Goal: Information Seeking & Learning: Understand process/instructions

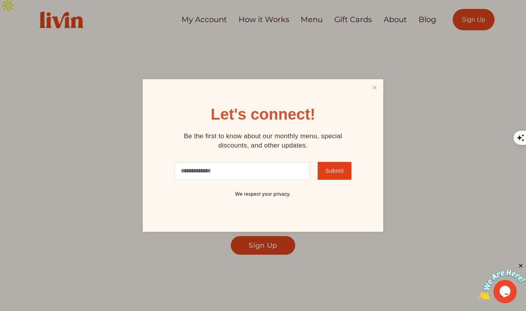
scroll to position [8, 0]
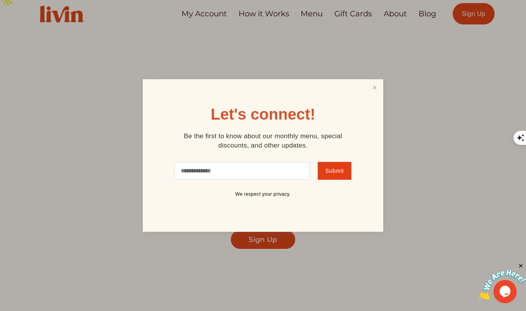
click at [370, 88] on link "Close" at bounding box center [374, 87] width 15 height 14
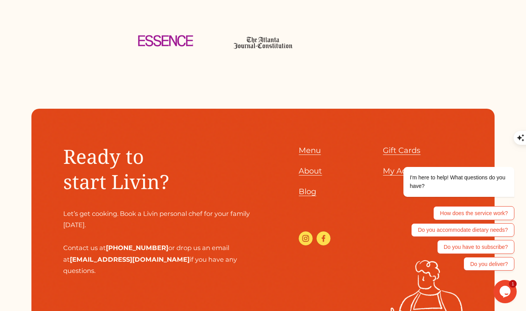
scroll to position [3251, 0]
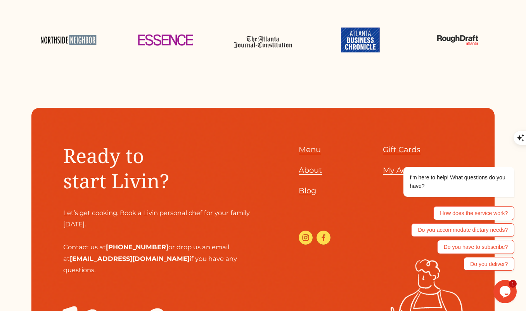
click at [310, 145] on span "Menu" at bounding box center [310, 149] width 22 height 9
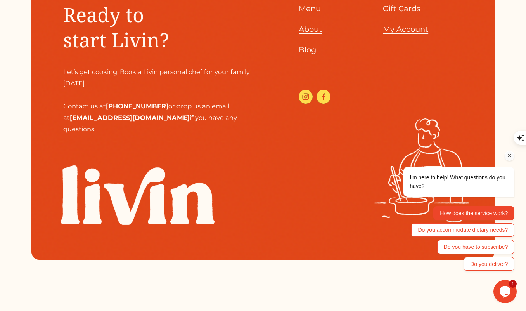
click at [454, 211] on button "How does the service work?" at bounding box center [473, 213] width 81 height 14
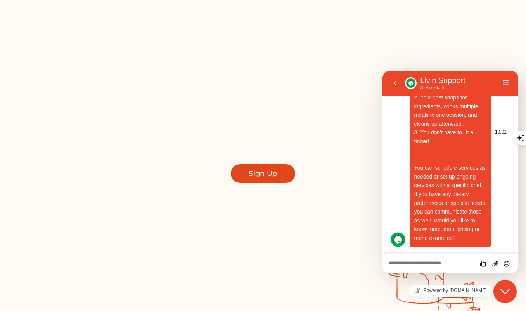
scroll to position [83, 0]
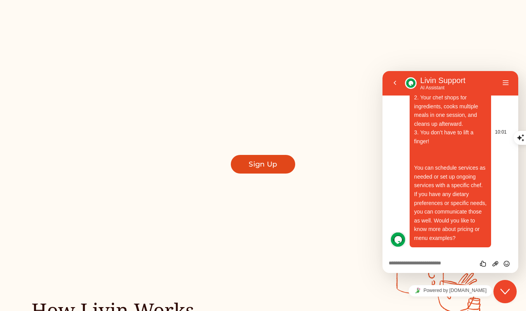
click at [452, 232] on span "Livin connects you with vetted personal chefs who prepare fresh, affordable mea…" at bounding box center [450, 132] width 73 height 217
click at [422, 256] on div "Rate this chat Upload File Insert emoji" at bounding box center [450, 262] width 136 height 19
click at [414, 262] on textarea at bounding box center [450, 263] width 123 height 6
type textarea "***"
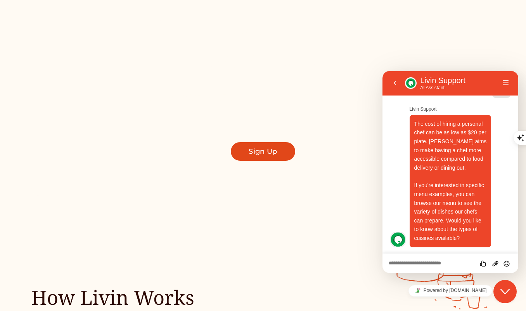
scroll to position [0, 0]
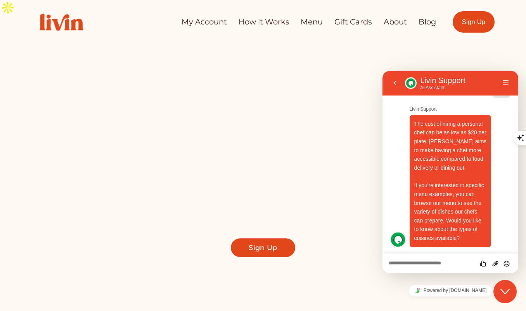
click at [308, 23] on link "Menu" at bounding box center [312, 21] width 22 height 15
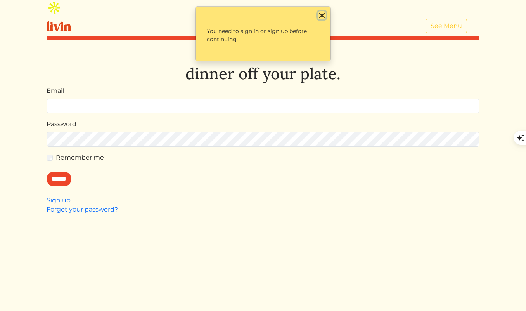
click at [324, 16] on button "Close" at bounding box center [322, 15] width 8 height 8
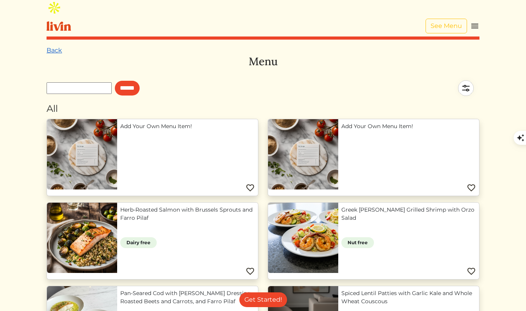
click at [49, 47] on link "Back" at bounding box center [55, 50] width 16 height 7
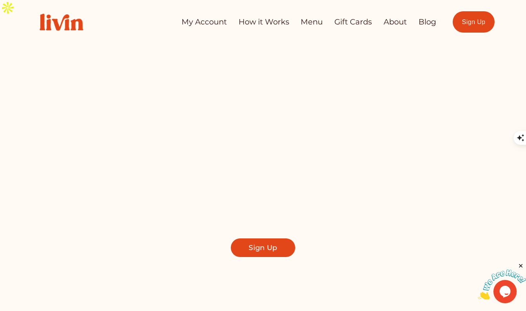
click at [260, 23] on link "How it Works" at bounding box center [264, 21] width 51 height 15
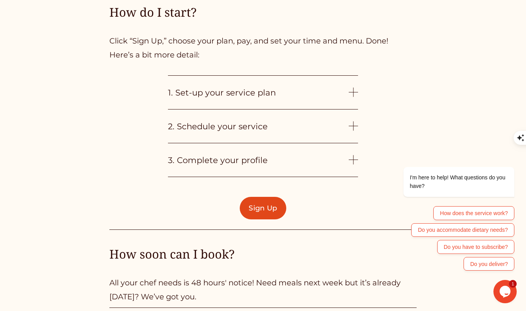
scroll to position [1742, 0]
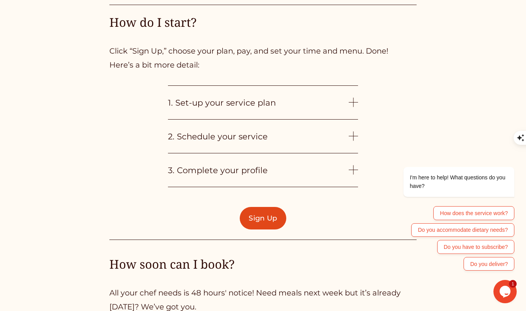
click at [351, 102] on div at bounding box center [353, 102] width 9 height 0
